Goal: Task Accomplishment & Management: Complete application form

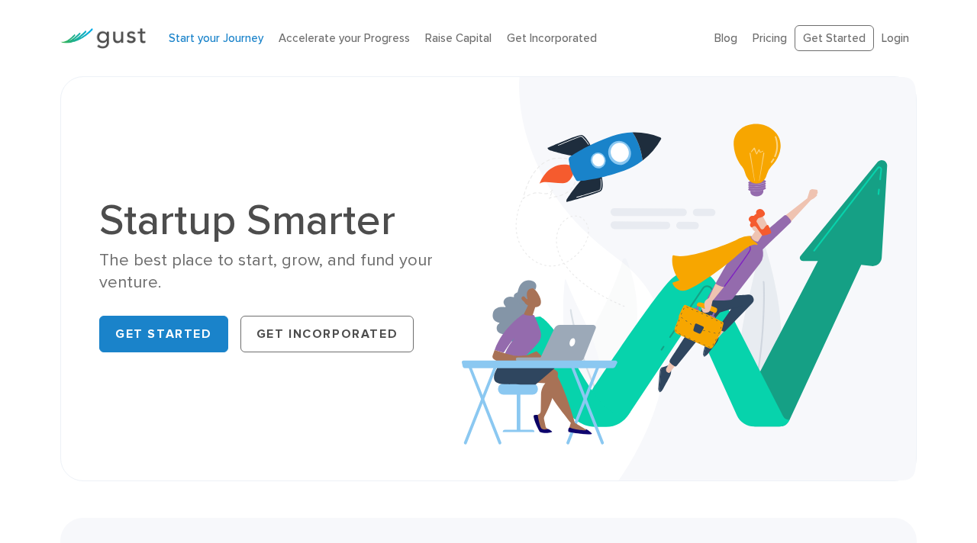
click at [199, 44] on link "Start your Journey" at bounding box center [216, 38] width 95 height 14
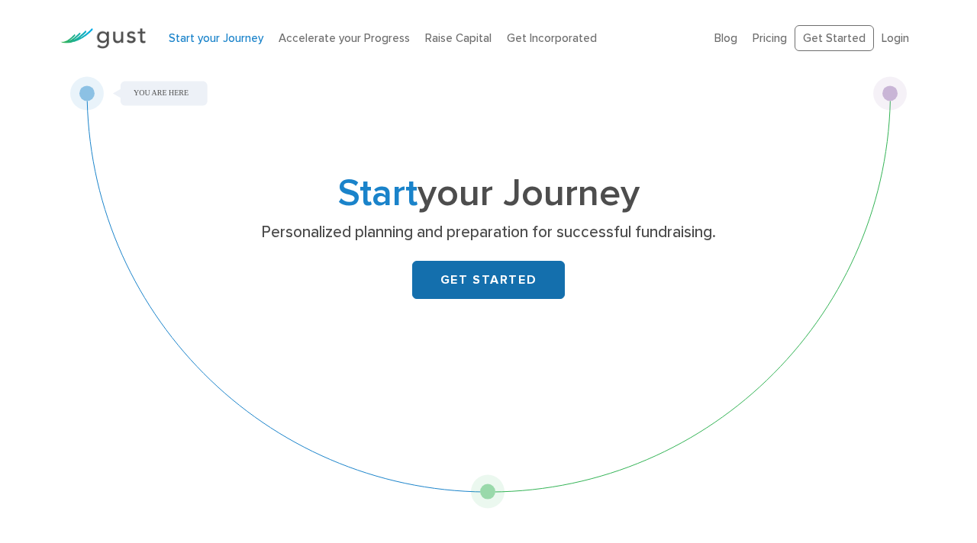
click at [507, 266] on link "GET STARTED" at bounding box center [488, 280] width 153 height 38
click at [494, 281] on link "GET STARTED" at bounding box center [488, 280] width 153 height 38
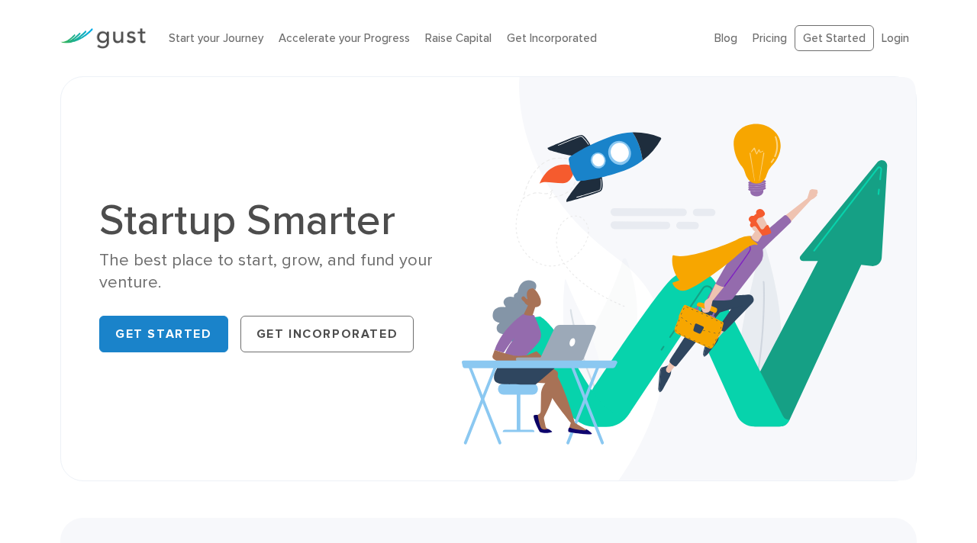
click at [202, 30] on li "Start your Journey" at bounding box center [216, 39] width 95 height 18
click at [204, 41] on link "Start your Journey" at bounding box center [216, 38] width 95 height 14
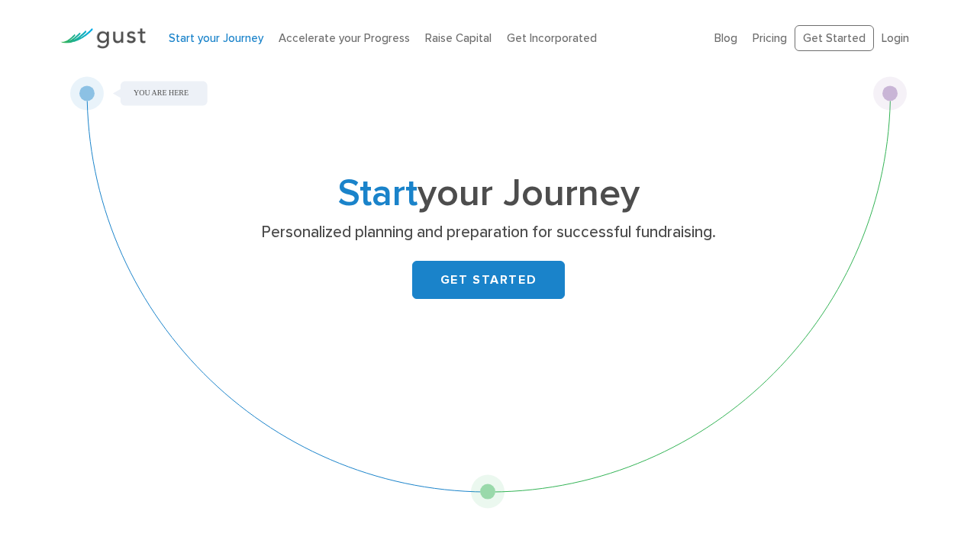
click at [482, 282] on link "GET STARTED" at bounding box center [488, 280] width 153 height 38
